Goal: Check status: Check status

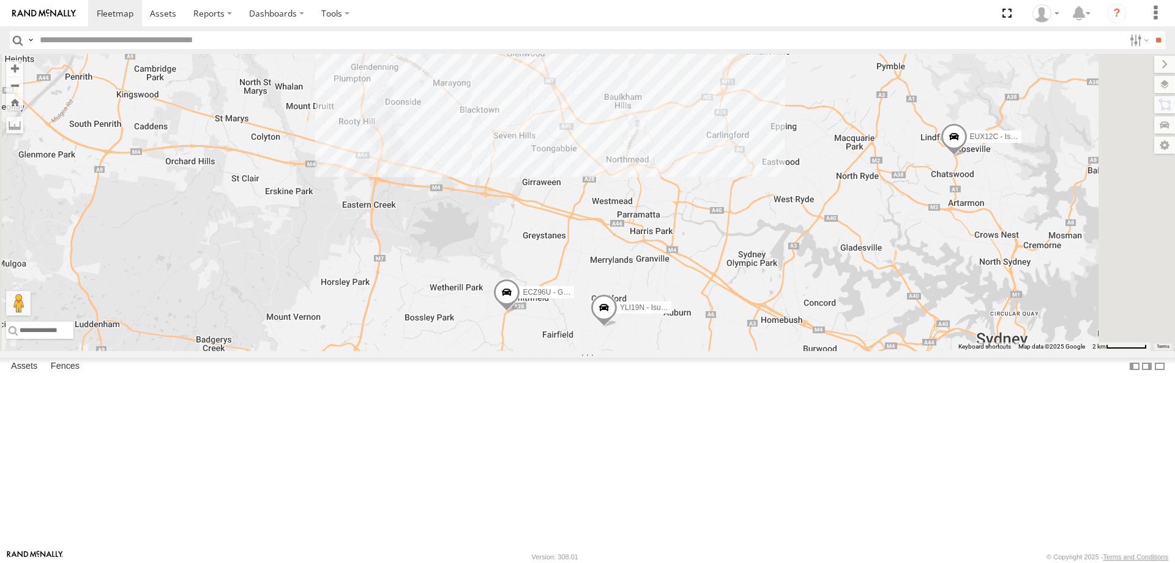
click at [968, 155] on span at bounding box center [954, 138] width 27 height 33
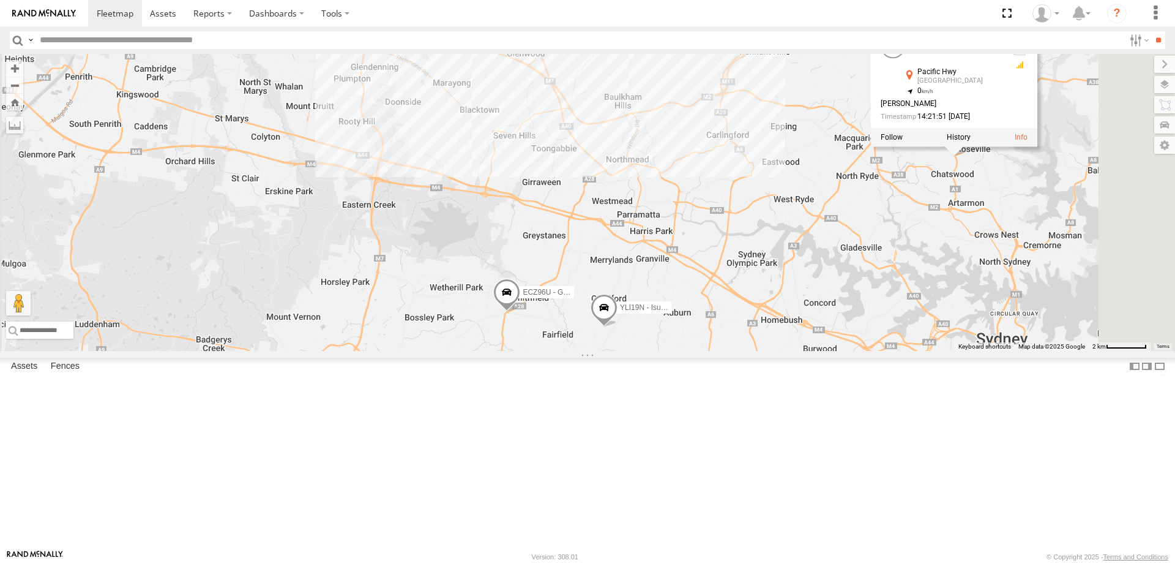
click at [1008, 351] on div "YLI19N - Isuzu DMAX ECZ96U - Great Wall EUX12C - Isuzu DMAX 2 CS45WU - LDV 2 EU…" at bounding box center [587, 202] width 1175 height 297
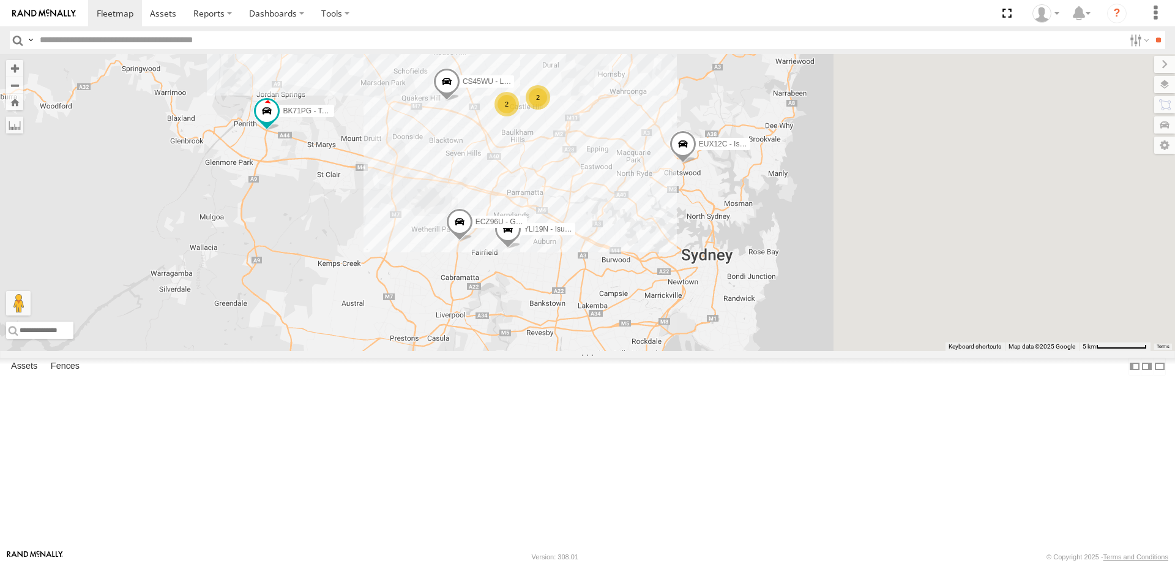
drag, startPoint x: 1006, startPoint y: 373, endPoint x: 781, endPoint y: 319, distance: 232.2
click at [781, 319] on div "YLI19N - Isuzu DMAX ECZ96U - Great Wall EUX12C - Isuzu DMAX CS45WU - LDV 2 2 BK…" at bounding box center [587, 202] width 1175 height 297
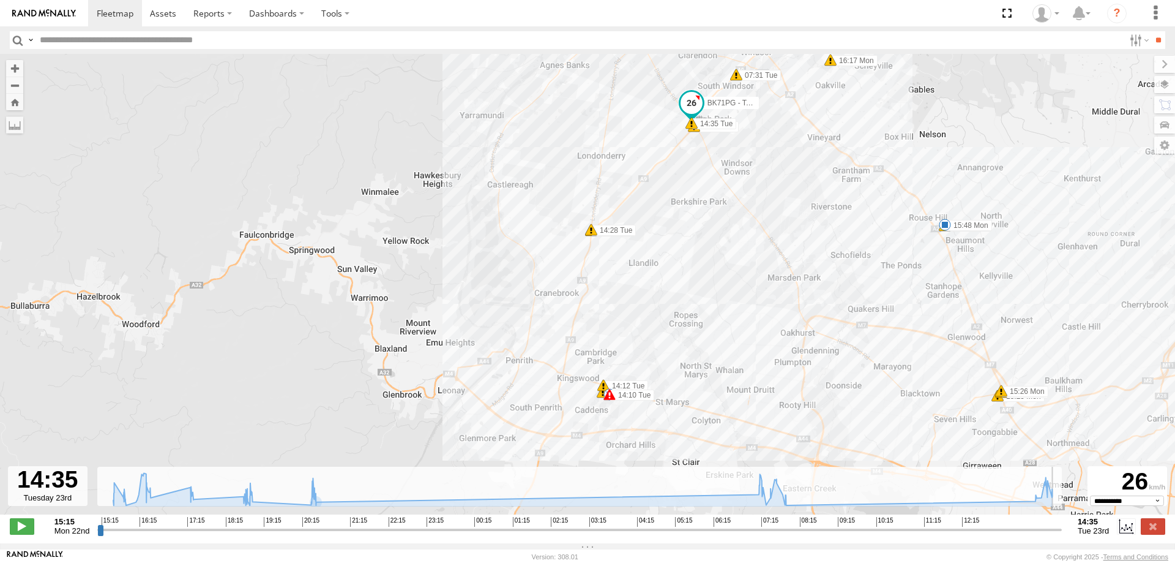
drag, startPoint x: 101, startPoint y: 535, endPoint x: 1107, endPoint y: 536, distance: 1005.8
type input "**********"
click at [1062, 535] on input "range" at bounding box center [579, 529] width 965 height 12
click at [1164, 533] on label at bounding box center [1153, 526] width 24 height 16
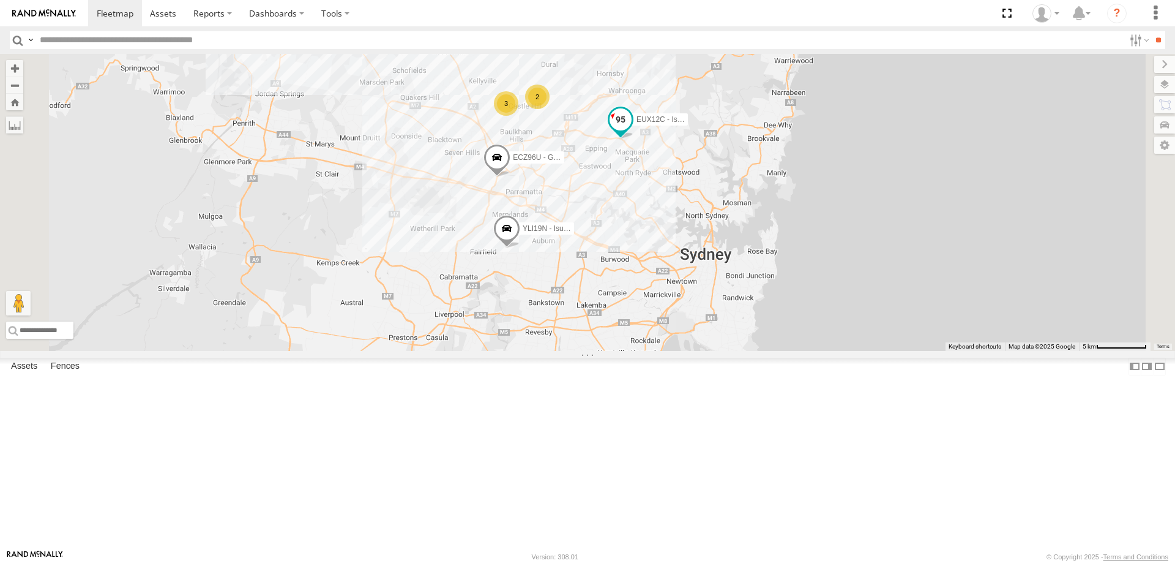
click at [632, 130] on span at bounding box center [621, 119] width 22 height 22
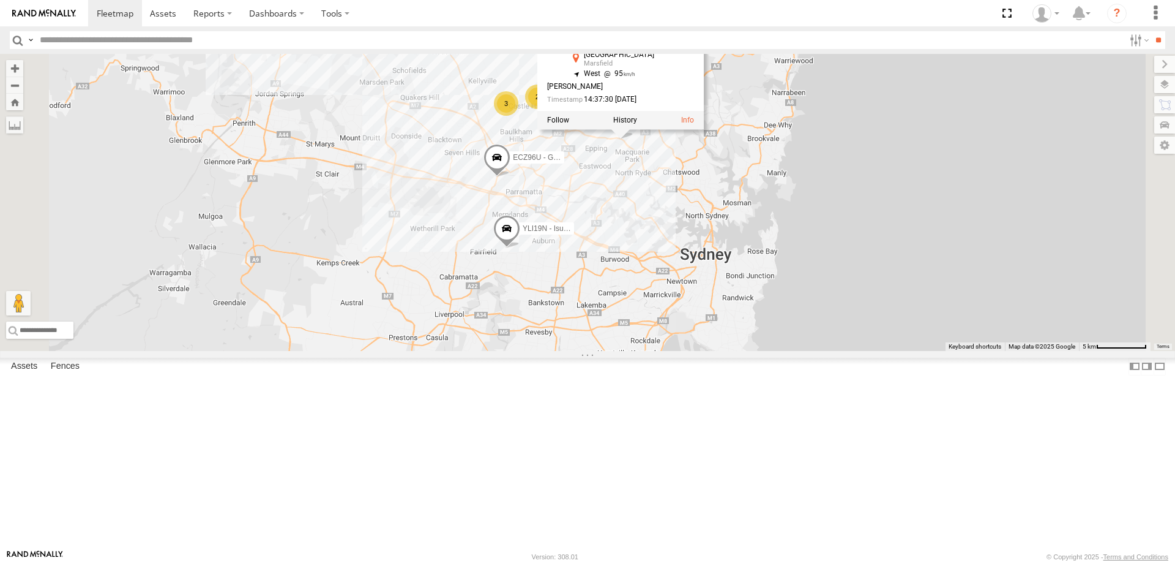
click at [732, 283] on div "ECZ96U - Great Wall BK71PG - Toyota Hiace YLI19N - Isuzu DMAX EUX12C - Isuzu DM…" at bounding box center [587, 202] width 1175 height 297
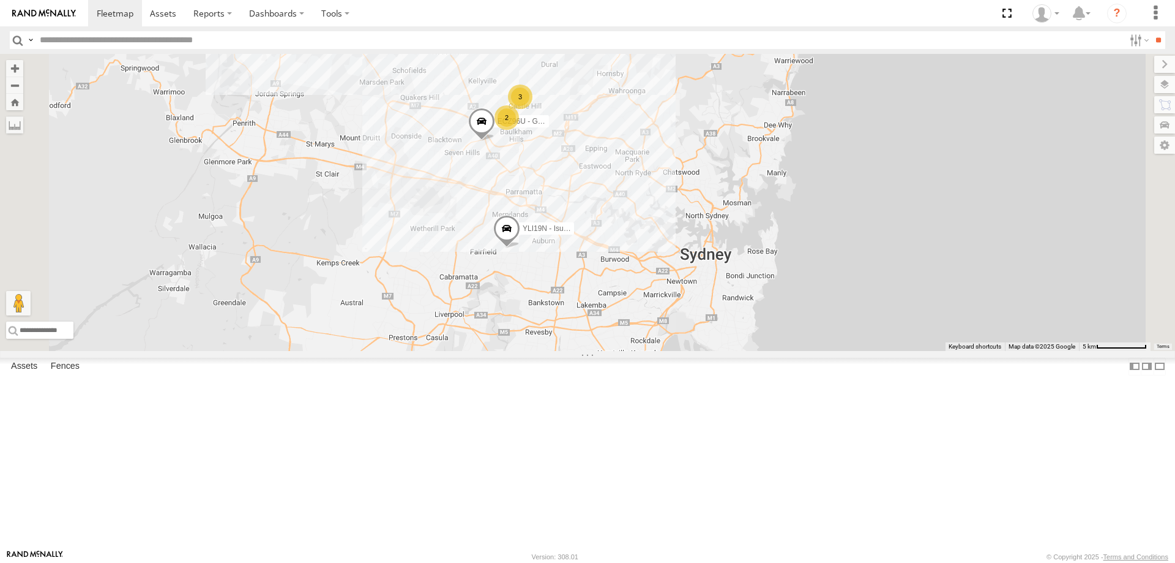
click at [495, 140] on span at bounding box center [481, 123] width 27 height 33
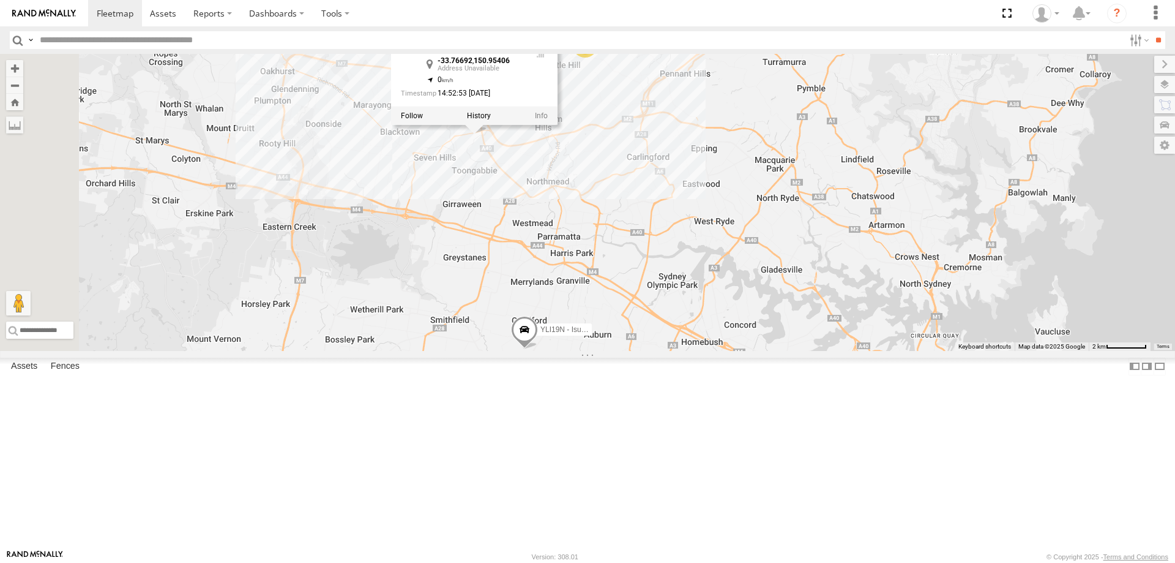
click at [646, 268] on div "YLI19N - Isuzu DMAX ECZ96U - Great Wall YLS34F - Isuzu DMAX ECZ96U - Great Wall…" at bounding box center [587, 202] width 1175 height 297
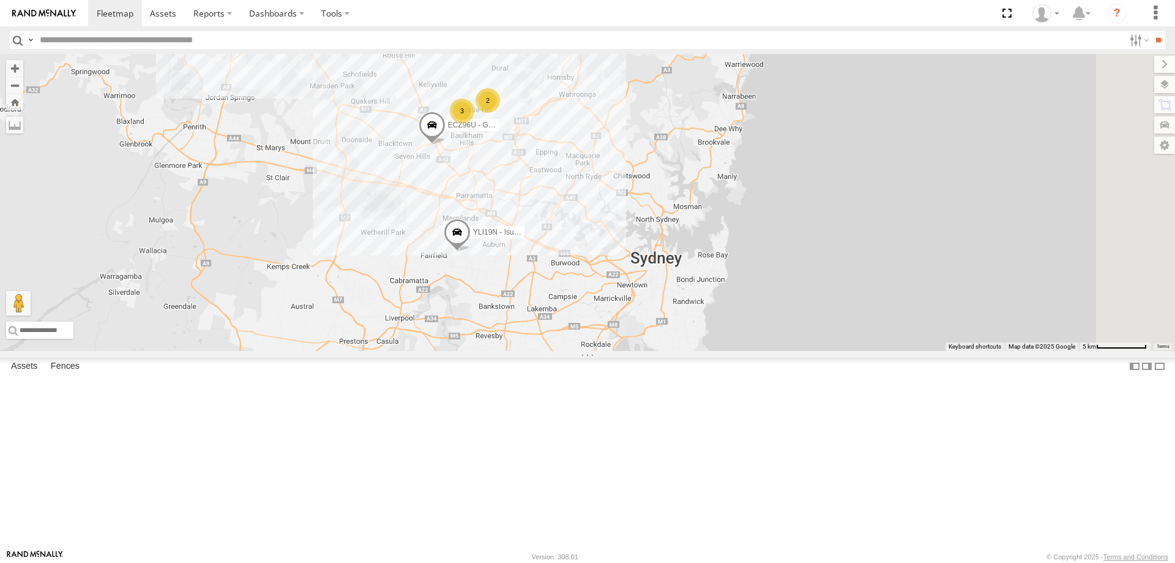
drag, startPoint x: 719, startPoint y: 240, endPoint x: 680, endPoint y: 252, distance: 41.0
click at [680, 252] on div "YLI19N - Isuzu DMAX ECZ96U - Great Wall YLS34F - Isuzu DMAX 3 2" at bounding box center [587, 202] width 1175 height 297
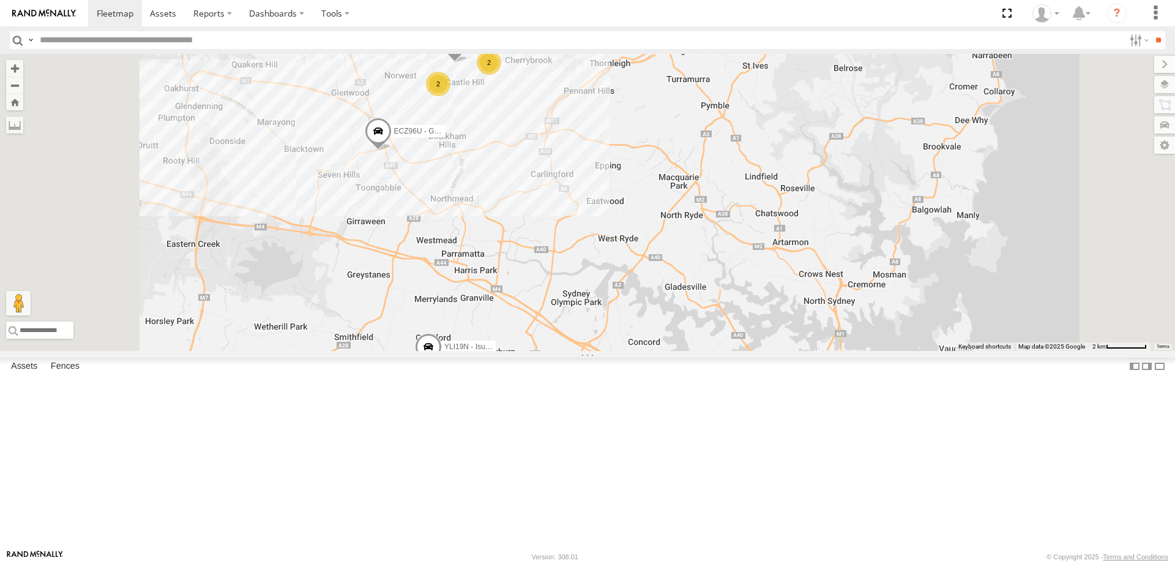
drag, startPoint x: 670, startPoint y: 245, endPoint x: 705, endPoint y: 255, distance: 36.1
click at [705, 255] on div "YLI19N - Isuzu DMAX ECZ96U - Great Wall YLS34F - Isuzu DMAX 2 CS45WU - LDV 2" at bounding box center [587, 202] width 1175 height 297
